Goal: Participate in discussion

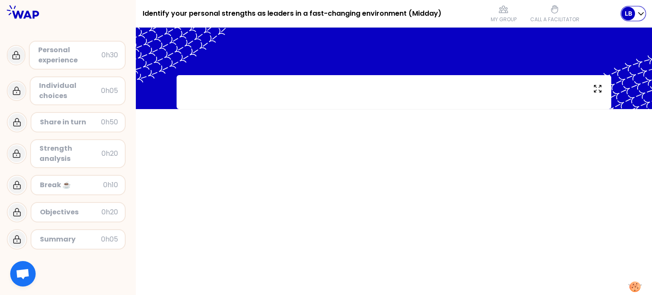
click at [640, 11] on icon "button" at bounding box center [641, 13] width 8 height 8
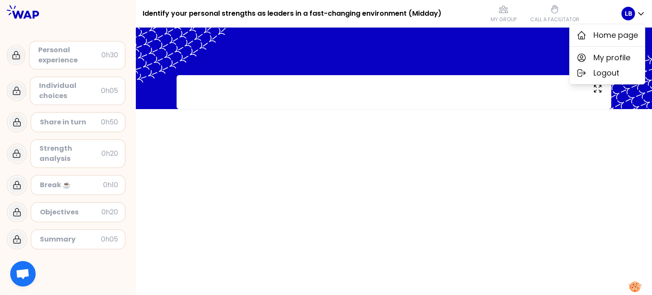
click at [256, 14] on h1 "Identify your personal strengths as leaders in a fast-changing environment (Mid…" at bounding box center [292, 13] width 299 height 27
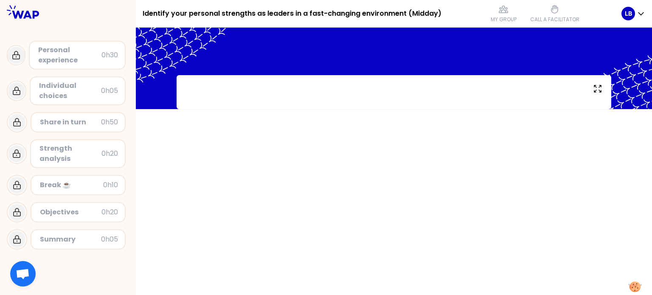
click at [58, 57] on div "Personal experience" at bounding box center [69, 55] width 63 height 20
click at [57, 85] on div "Individual choices" at bounding box center [70, 91] width 62 height 20
drag, startPoint x: 48, startPoint y: 121, endPoint x: 48, endPoint y: 132, distance: 11.1
click at [48, 121] on div "Share in turn" at bounding box center [70, 122] width 61 height 10
click at [48, 151] on div "Strength analysis" at bounding box center [70, 153] width 62 height 20
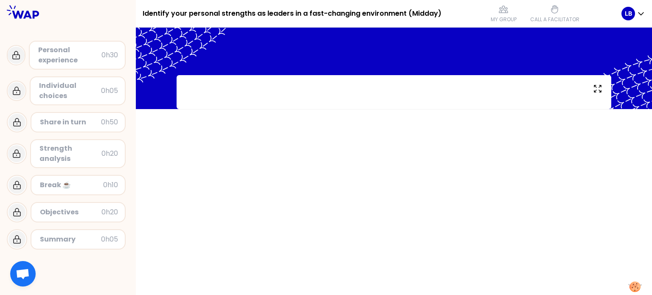
drag, startPoint x: 51, startPoint y: 182, endPoint x: 104, endPoint y: 188, distance: 53.5
click at [52, 182] on div "Break ☕️" at bounding box center [71, 185] width 63 height 10
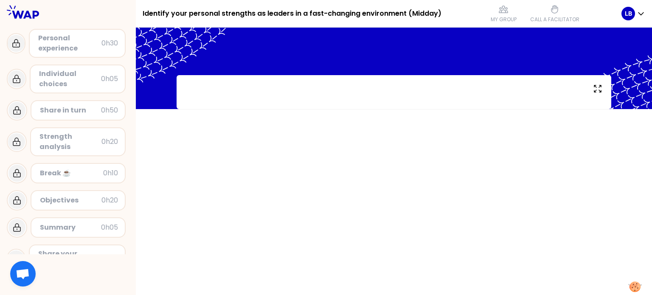
scroll to position [33, 0]
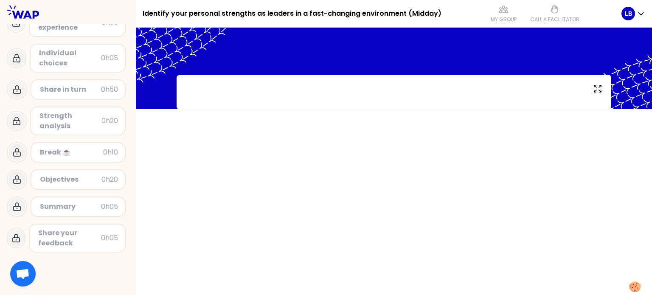
drag, startPoint x: 80, startPoint y: 230, endPoint x: 75, endPoint y: 231, distance: 4.7
click at [78, 230] on div "Share your feedback" at bounding box center [69, 238] width 63 height 20
click at [48, 231] on div "Share your feedback" at bounding box center [69, 238] width 63 height 20
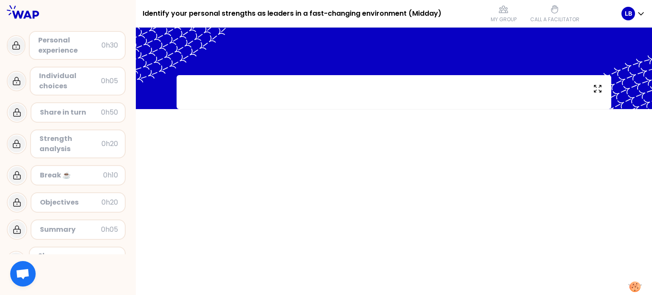
scroll to position [0, 0]
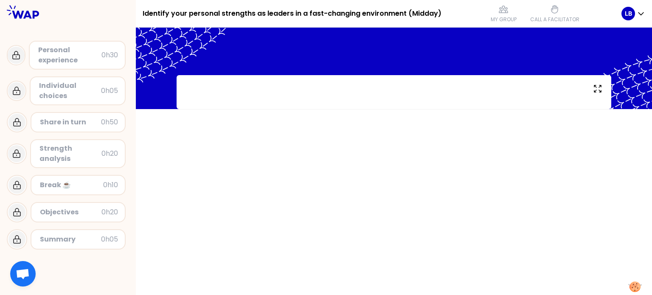
click at [22, 22] on div at bounding box center [68, 12] width 136 height 24
